Goal: Task Accomplishment & Management: Use online tool/utility

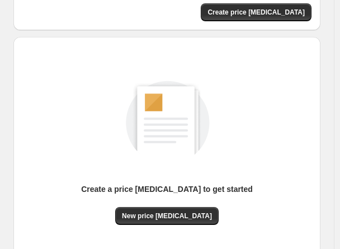
scroll to position [108, 0]
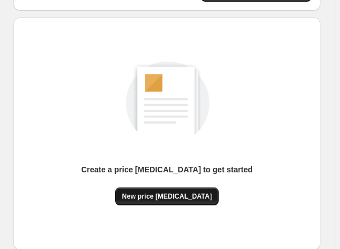
click at [179, 197] on span "New price [MEDICAL_DATA]" at bounding box center [167, 196] width 90 height 9
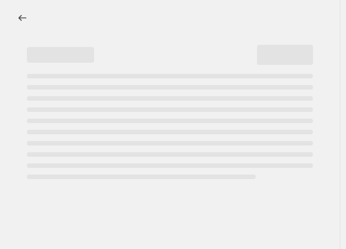
select select "percentage"
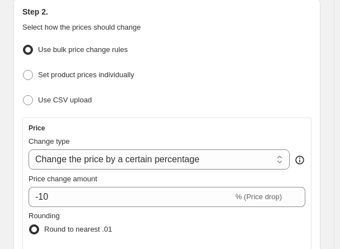
scroll to position [179, 0]
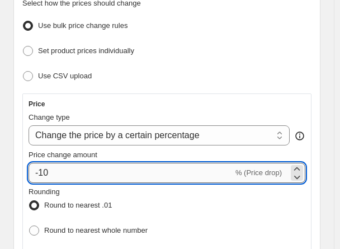
click at [92, 177] on input "-10" at bounding box center [131, 173] width 205 height 20
type input "-1"
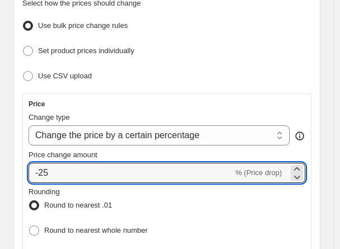
type input "-25"
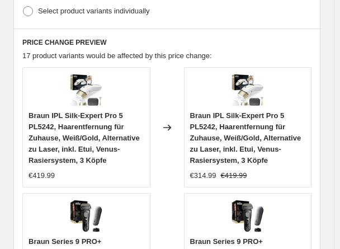
click at [183, 89] on div "Changed to" at bounding box center [167, 127] width 34 height 120
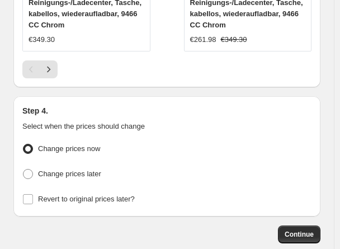
scroll to position [1619, 0]
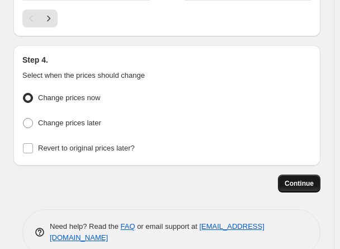
click at [301, 179] on span "Continue" at bounding box center [299, 183] width 29 height 9
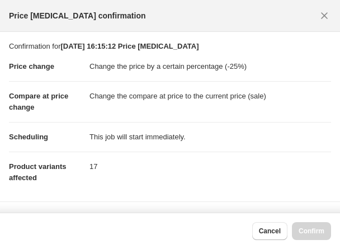
scroll to position [0, 0]
click at [313, 225] on button "Confirm" at bounding box center [311, 231] width 39 height 18
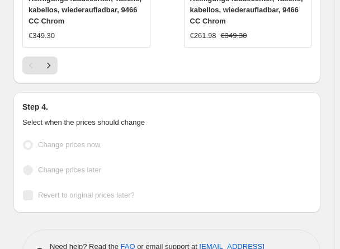
scroll to position [1648, 0]
select select "percentage"
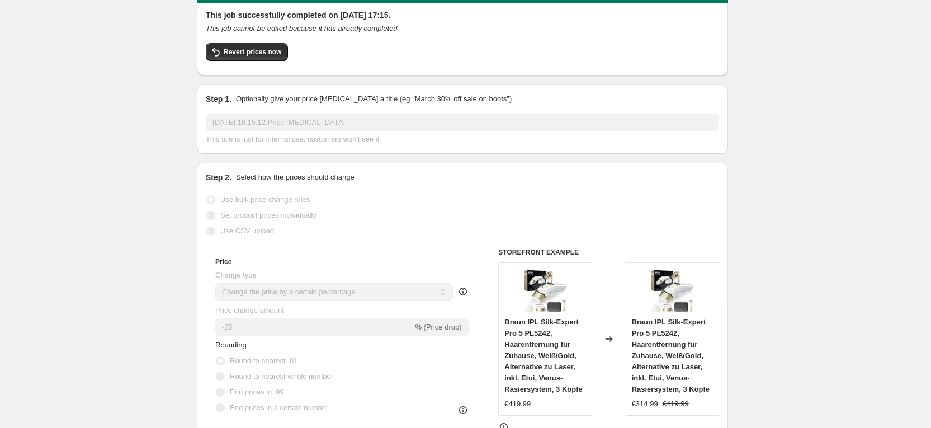
scroll to position [0, 0]
